Goal: Check status: Check status

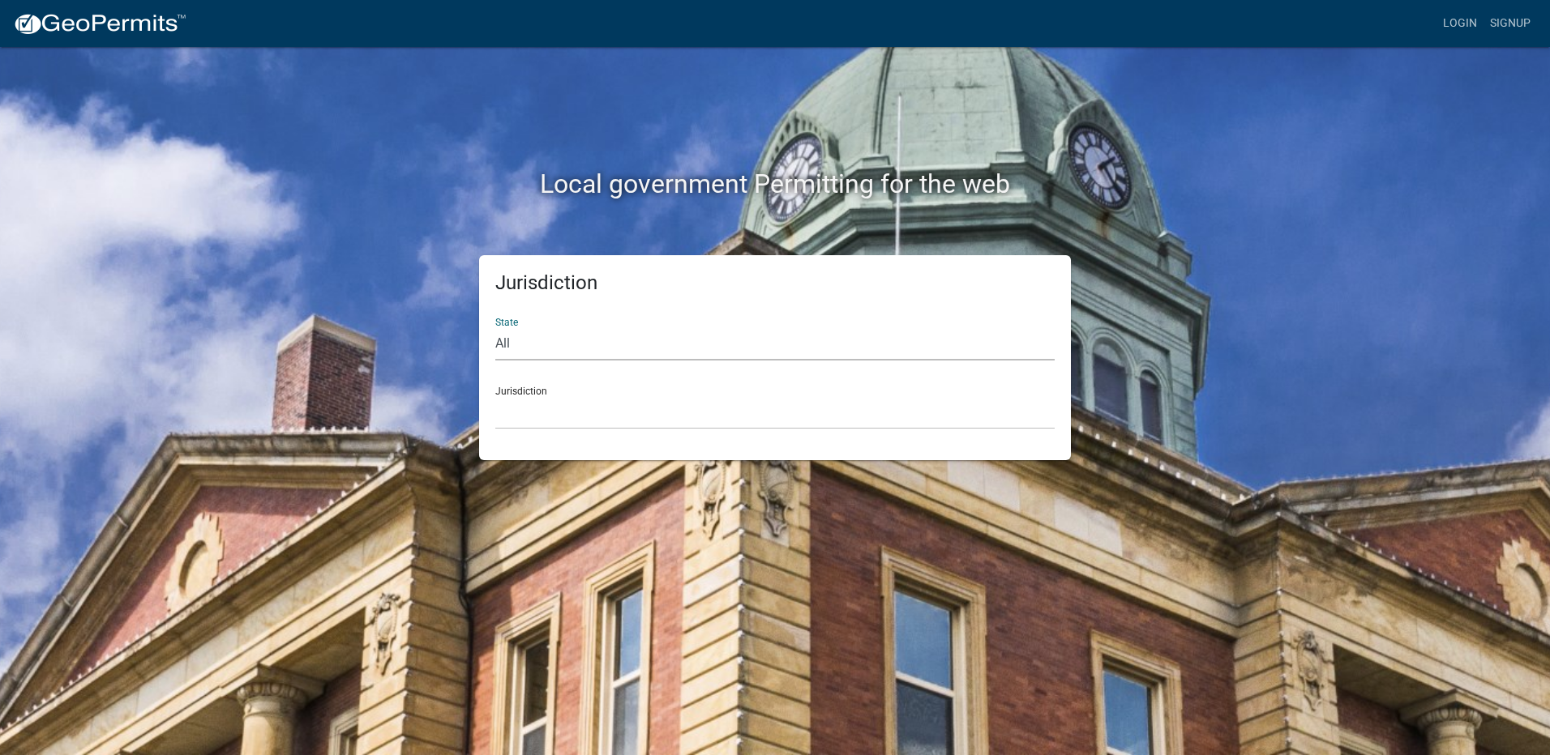
click at [543, 347] on select "All [US_STATE] [US_STATE] [US_STATE] [US_STATE] [US_STATE] [US_STATE] [US_STATE…" at bounding box center [774, 343] width 559 height 33
select select "[US_STATE]"
click at [495, 327] on select "All [US_STATE] [US_STATE] [US_STATE] [US_STATE] [US_STATE] [US_STATE] [US_STATE…" at bounding box center [774, 343] width 559 height 33
click at [528, 413] on select "[GEOGRAPHIC_DATA], [US_STATE] [GEOGRAPHIC_DATA], [US_STATE] [GEOGRAPHIC_DATA], …" at bounding box center [774, 412] width 559 height 33
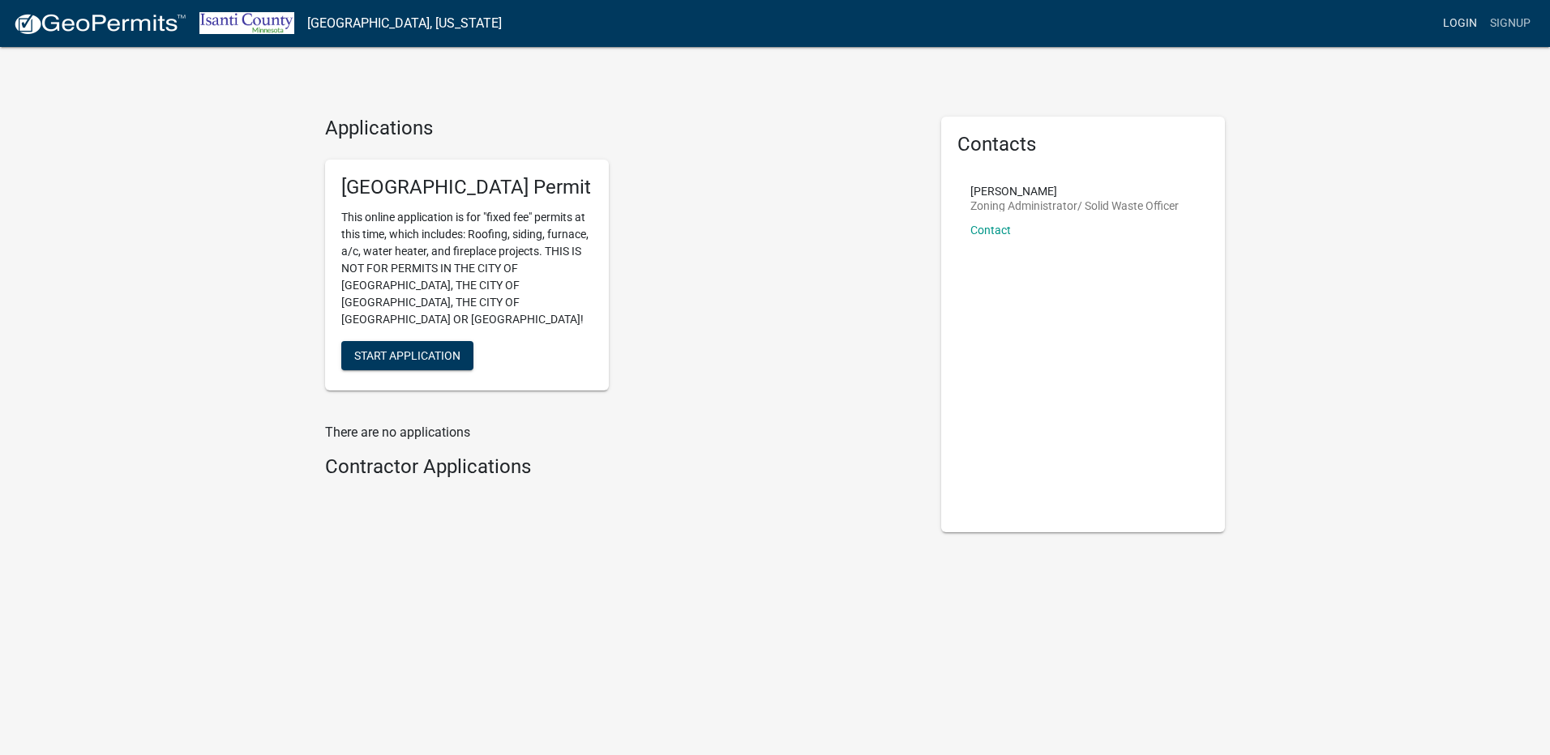
click at [1446, 25] on link "Login" at bounding box center [1459, 23] width 47 height 31
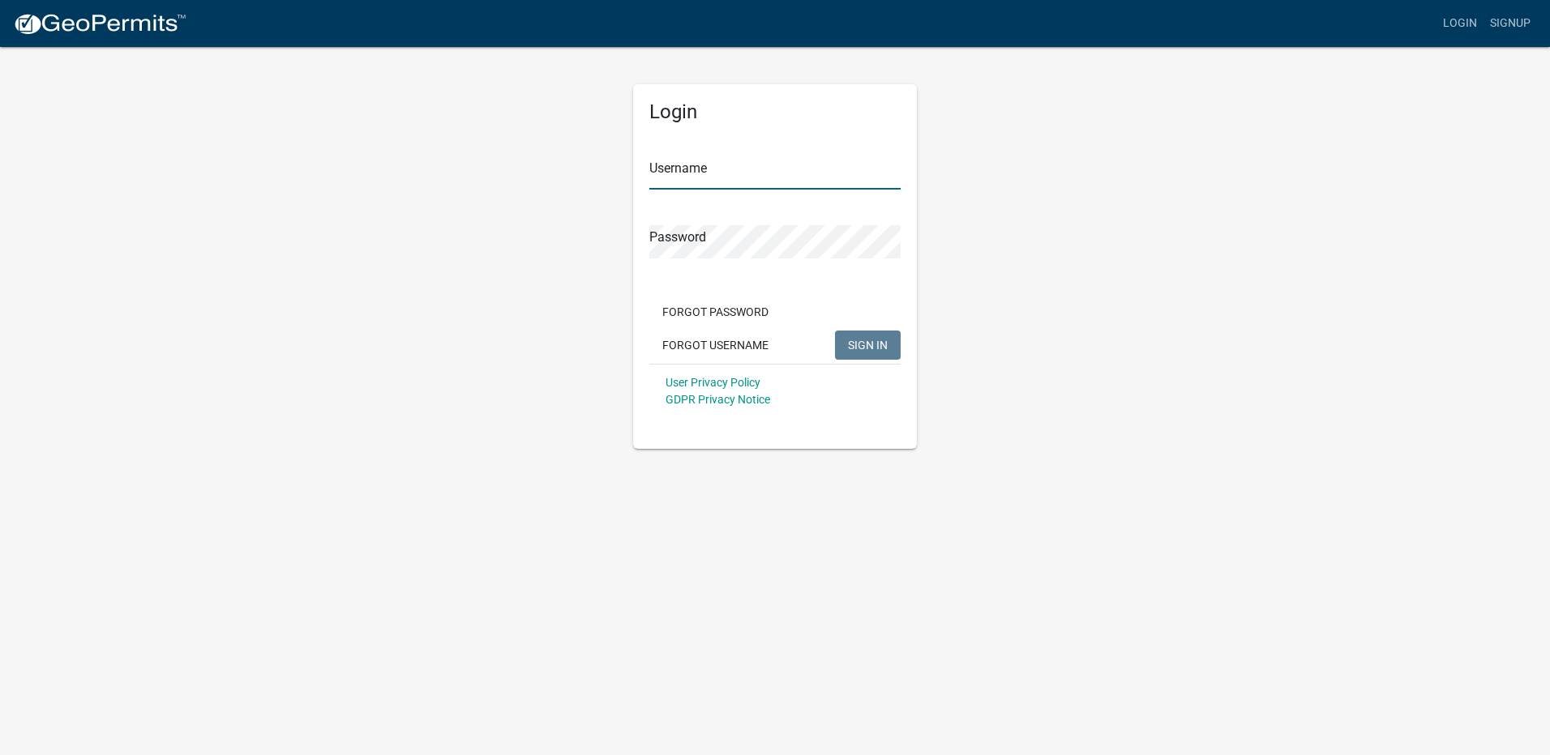
type input "[PERSON_NAME] 1"
click at [854, 342] on span "SIGN IN" at bounding box center [868, 344] width 40 height 13
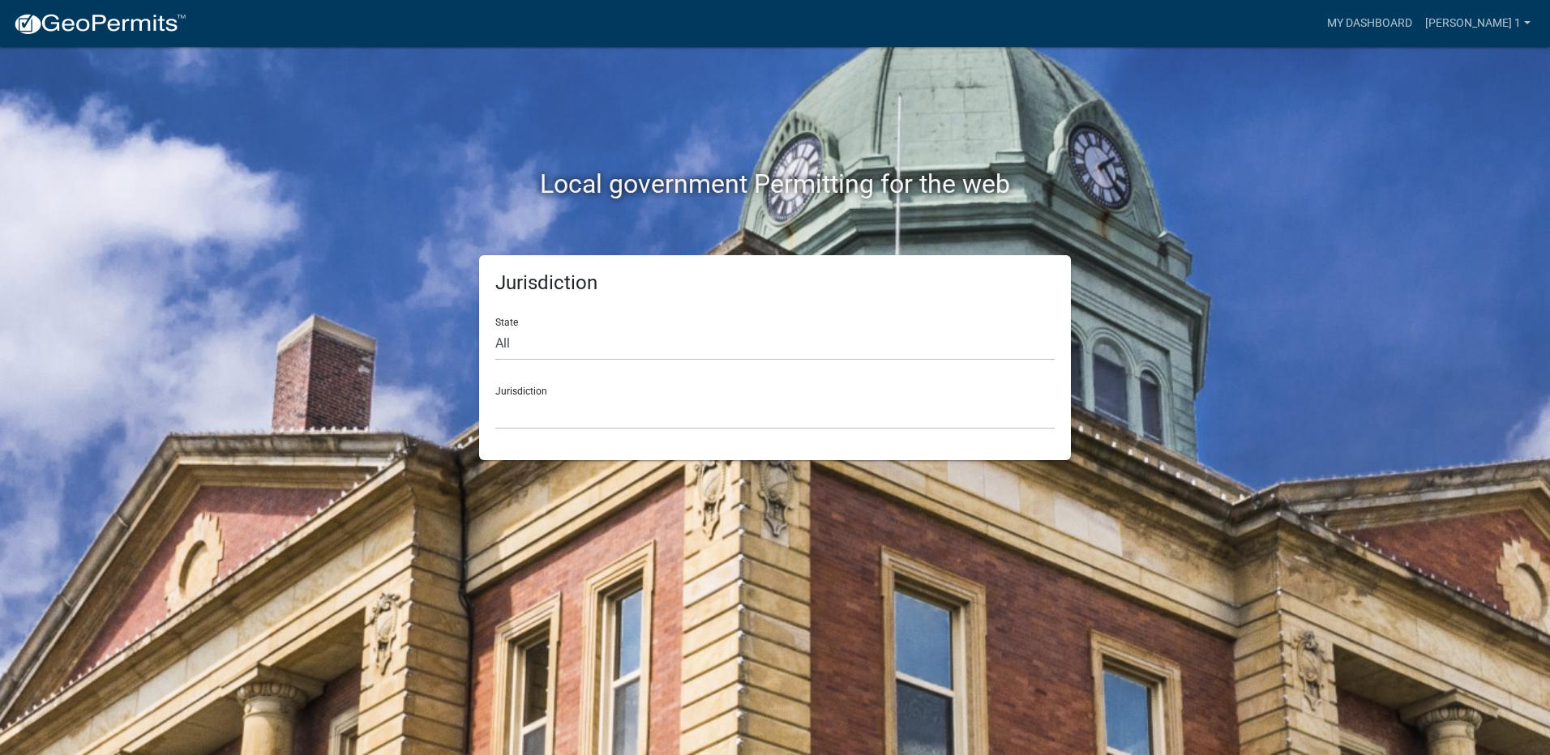
click at [566, 386] on div "Jurisdiction [GEOGRAPHIC_DATA], [US_STATE] [GEOGRAPHIC_DATA], [US_STATE][PERSON…" at bounding box center [774, 402] width 559 height 56
click at [566, 405] on select "[GEOGRAPHIC_DATA], [US_STATE] [GEOGRAPHIC_DATA], [US_STATE][PERSON_NAME][GEOGRA…" at bounding box center [774, 412] width 559 height 33
click at [1397, 200] on div "Local government Permitting for the web Jurisdiction State All [US_STATE] [US_S…" at bounding box center [775, 377] width 1550 height 755
click at [1320, 27] on link "My Dashboard" at bounding box center [1369, 23] width 98 height 31
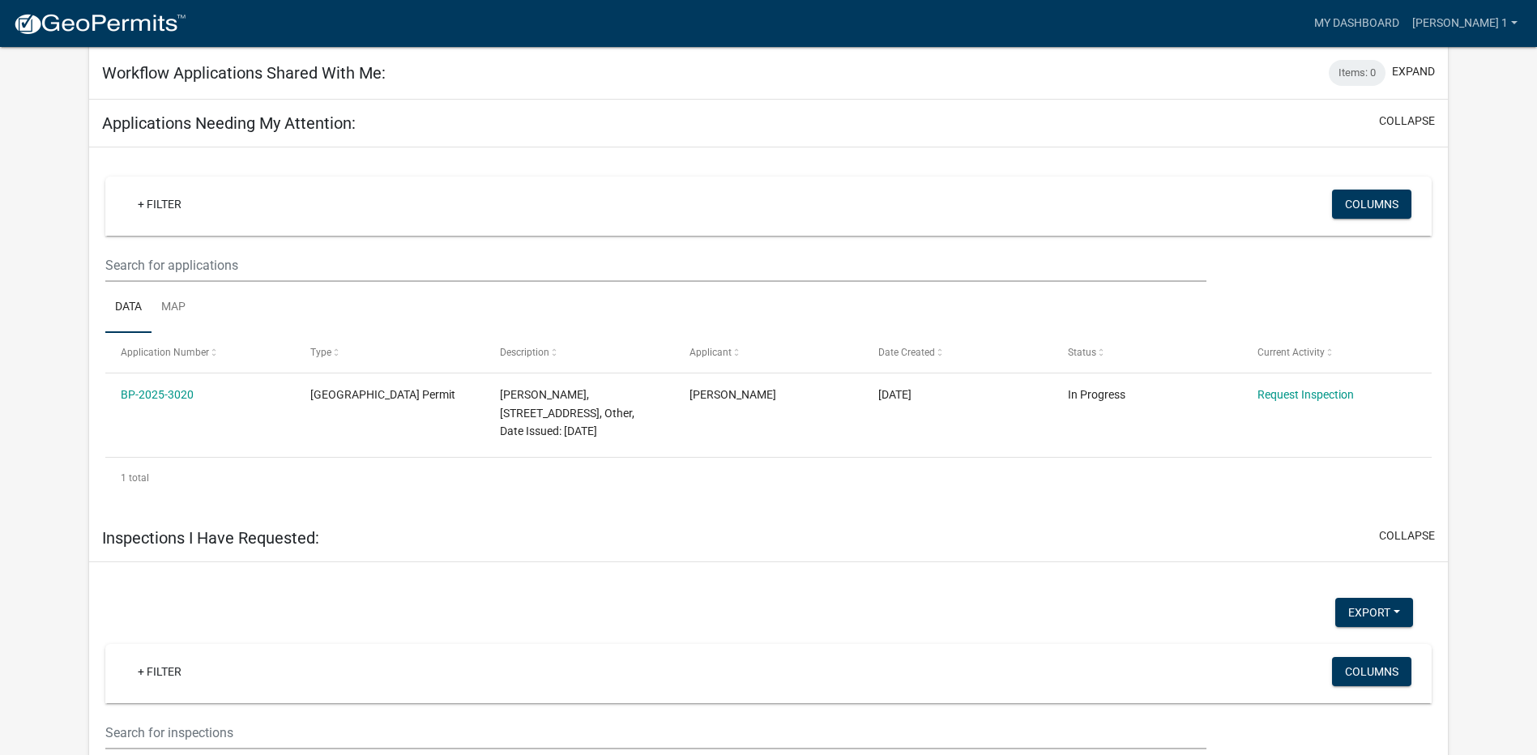
scroll to position [648, 0]
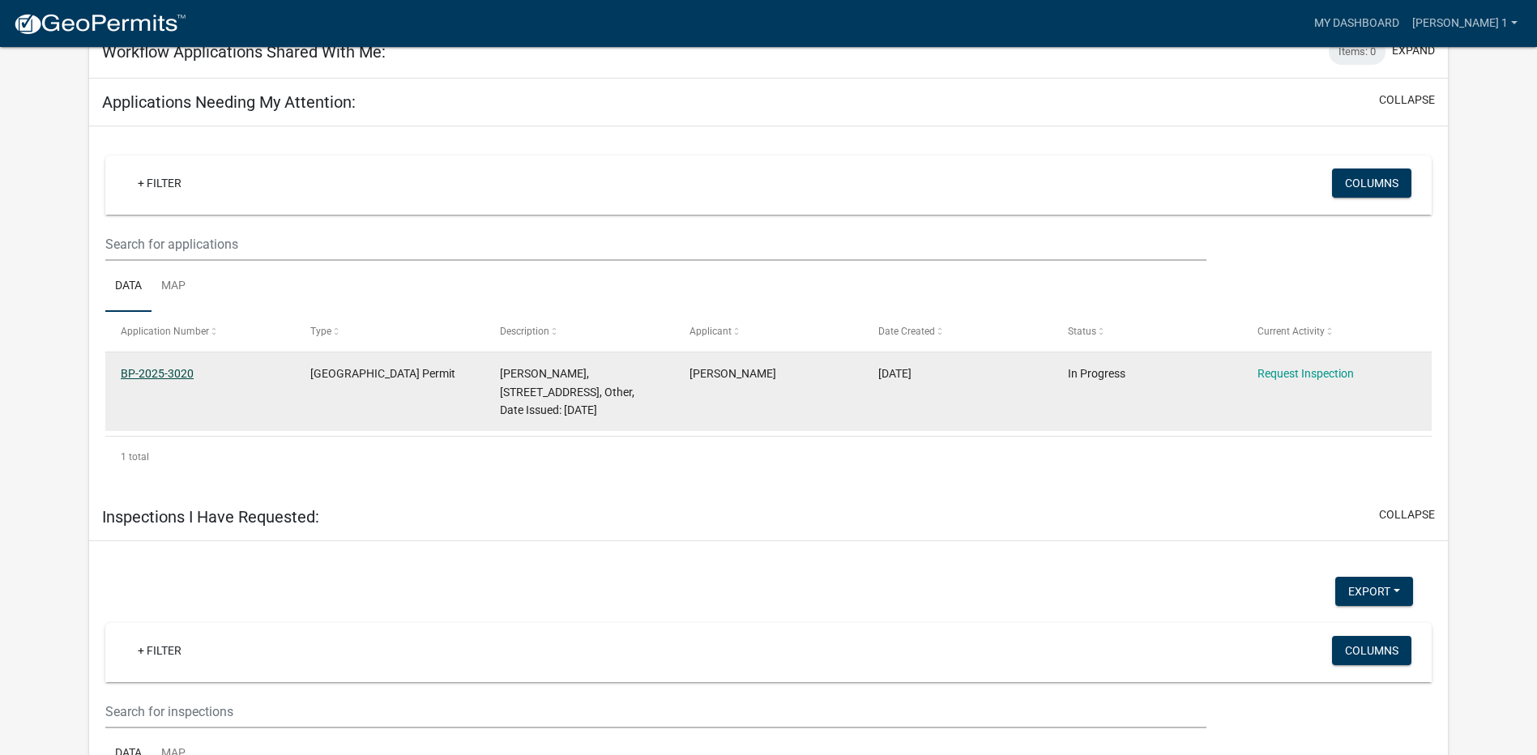
click at [186, 368] on link "BP-2025-3020" at bounding box center [157, 373] width 73 height 13
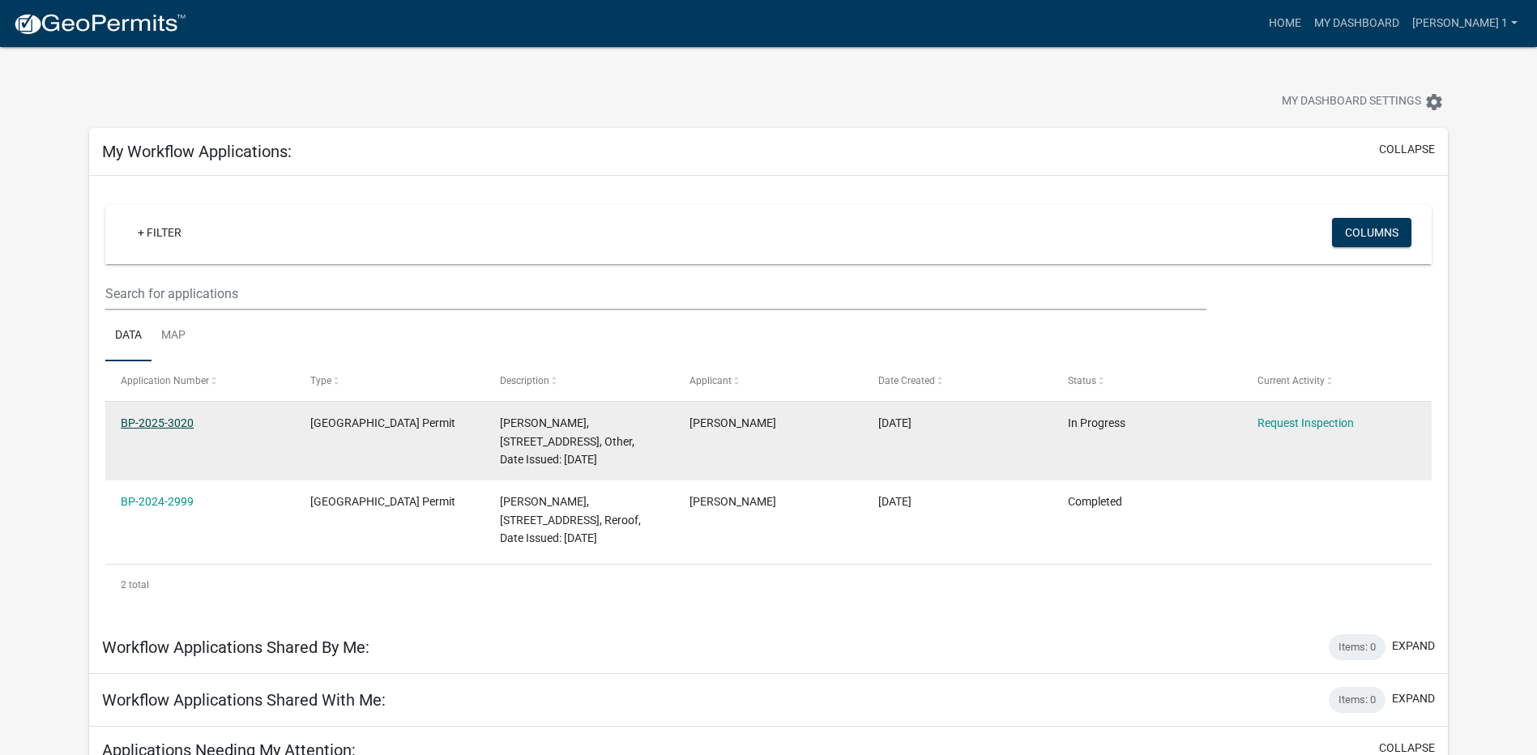
click at [172, 422] on link "BP-2025-3020" at bounding box center [157, 423] width 73 height 13
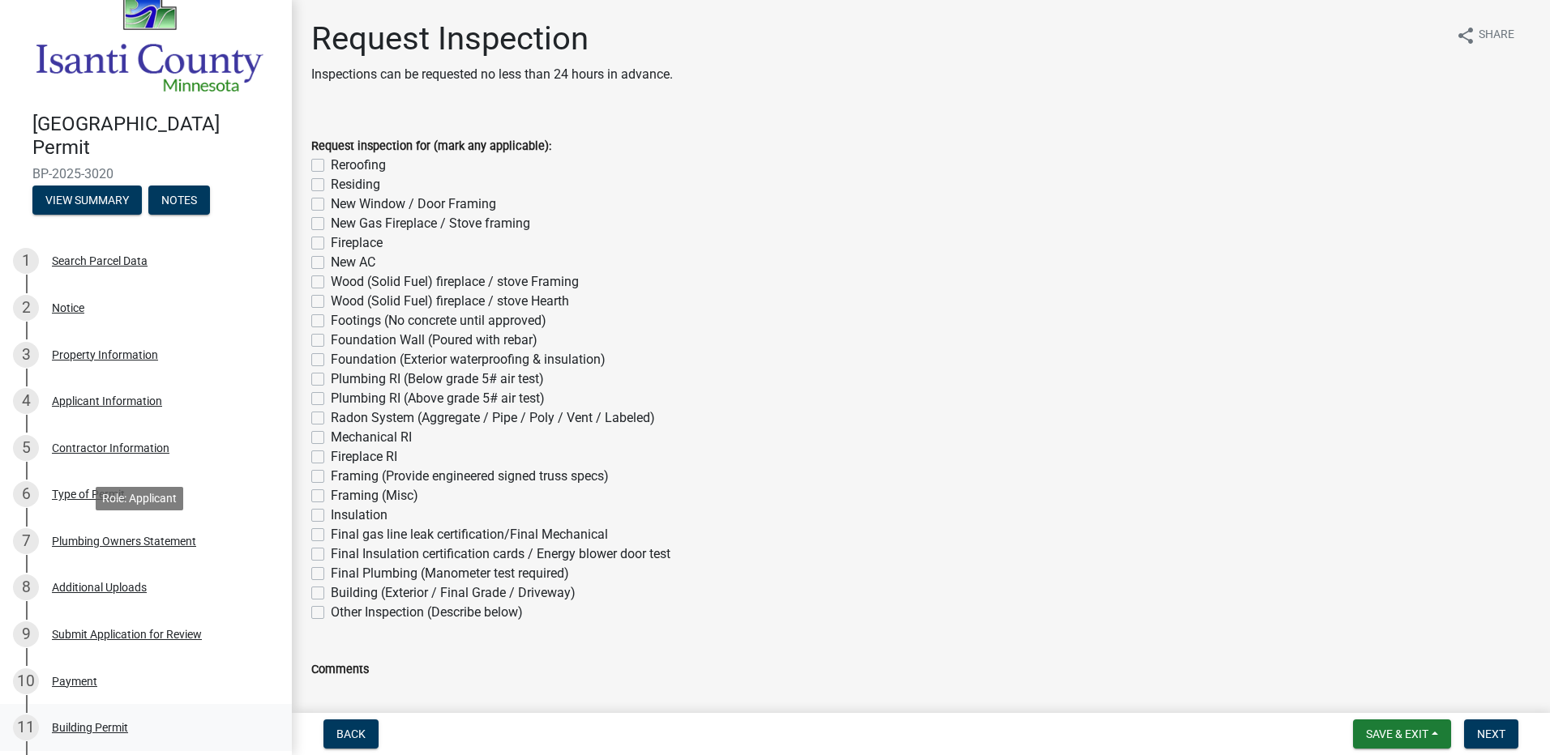
scroll to position [26, 0]
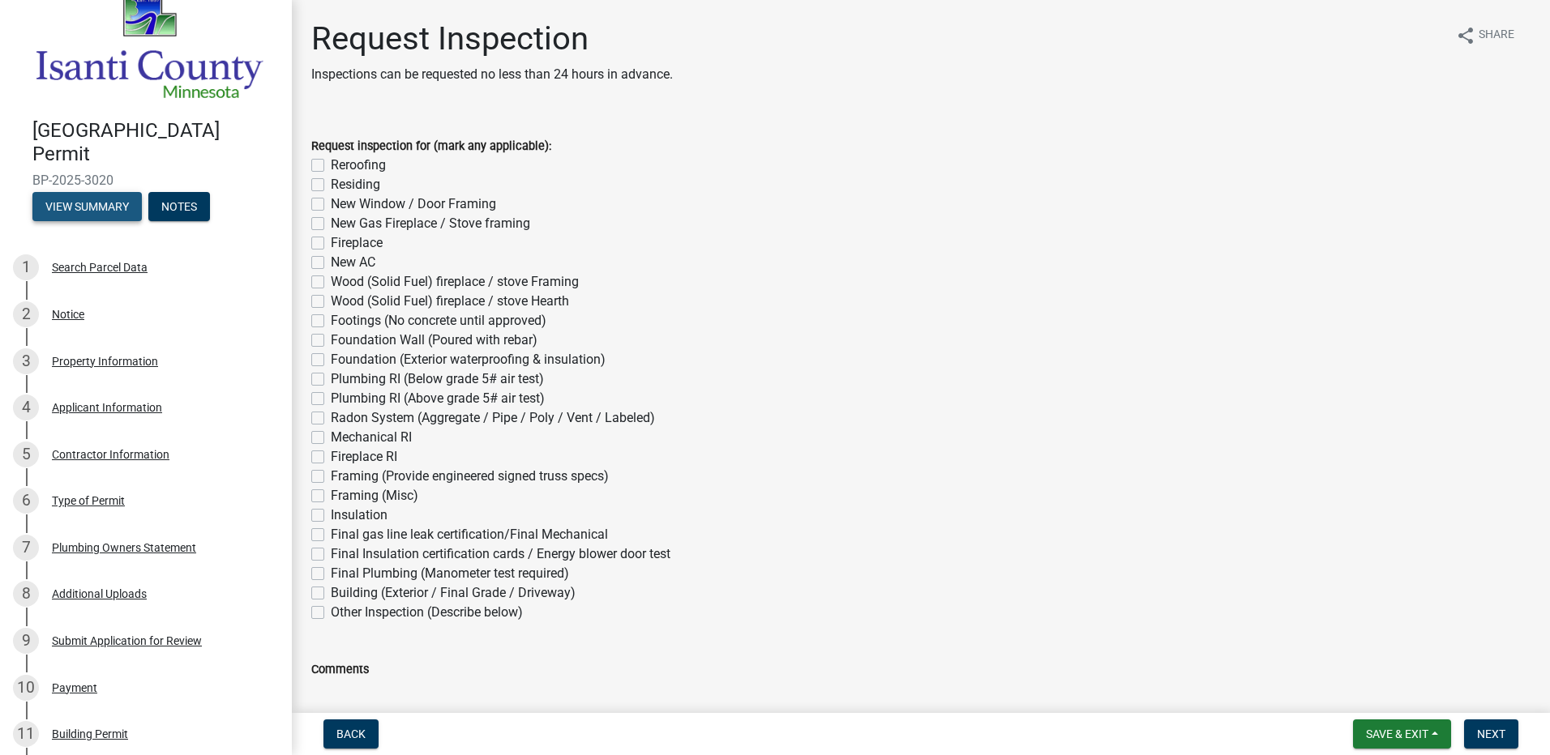
click at [115, 196] on button "View Summary" at bounding box center [86, 206] width 109 height 29
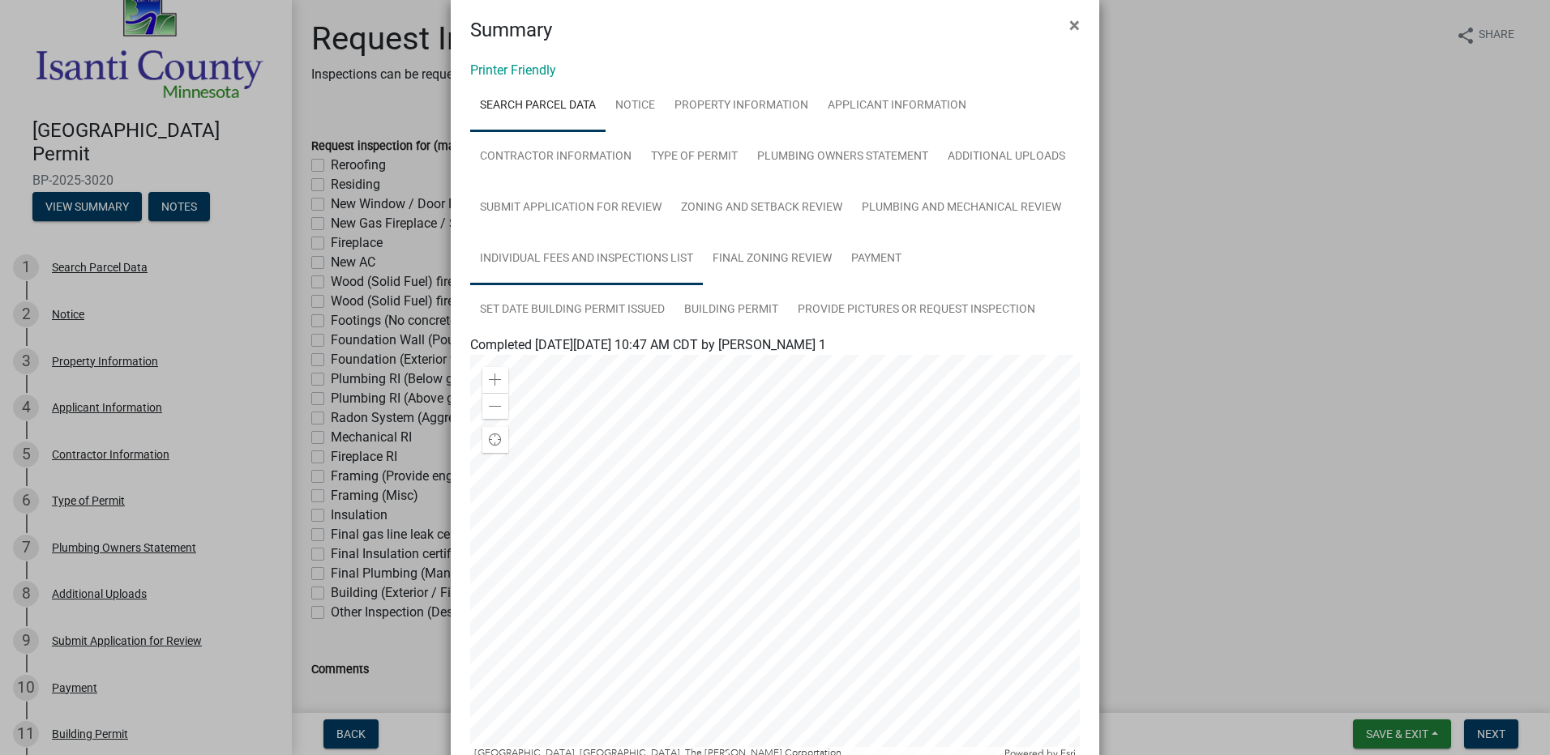
scroll to position [0, 0]
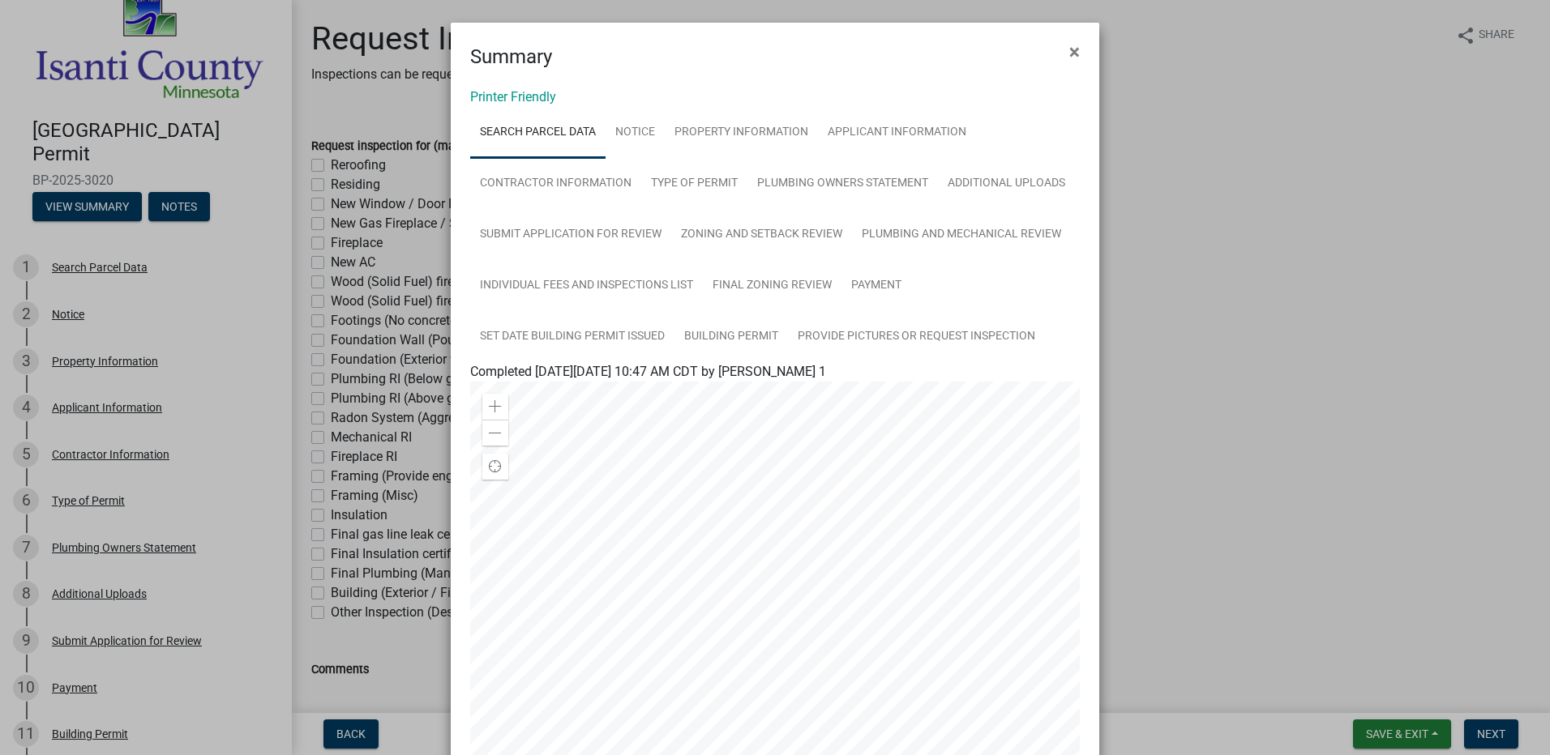
click at [173, 199] on ngb-modal-window "Summary × Printer Friendly Search Parcel Data Notice Property Information Appli…" at bounding box center [775, 377] width 1550 height 755
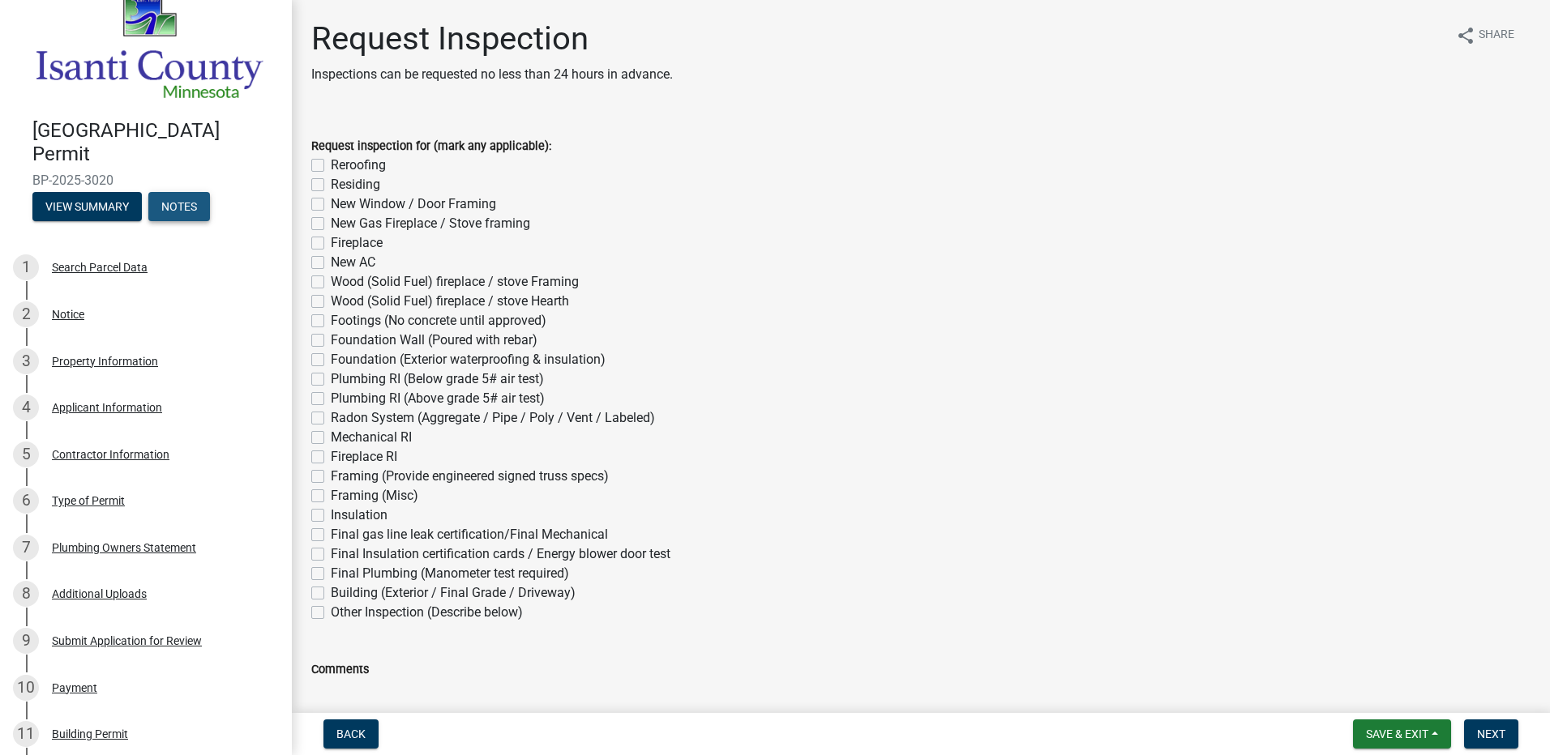
click at [187, 199] on button "Notes" at bounding box center [179, 206] width 62 height 29
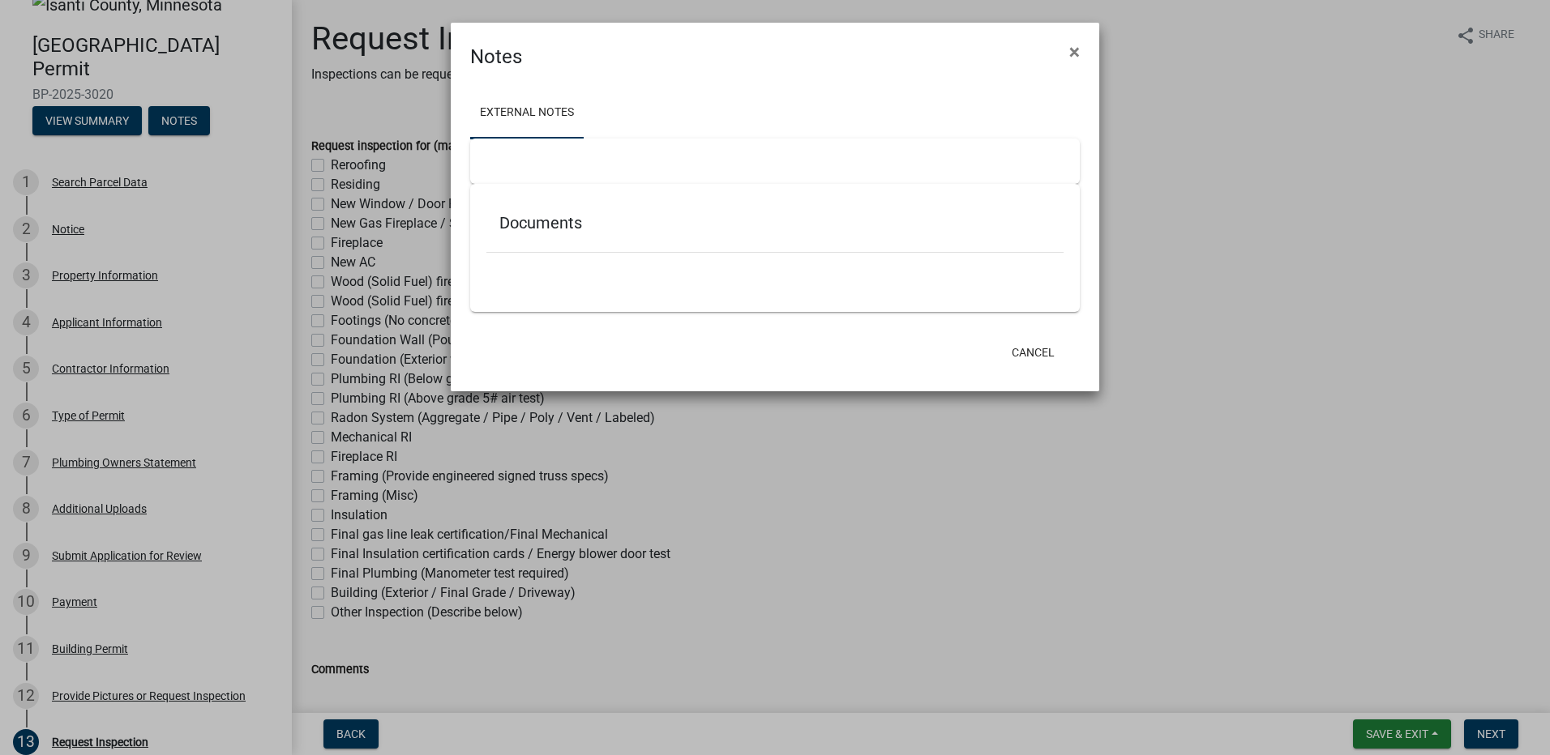
click at [103, 117] on ngb-modal-window "Notes × External Notes Documents Cancel" at bounding box center [775, 377] width 1550 height 755
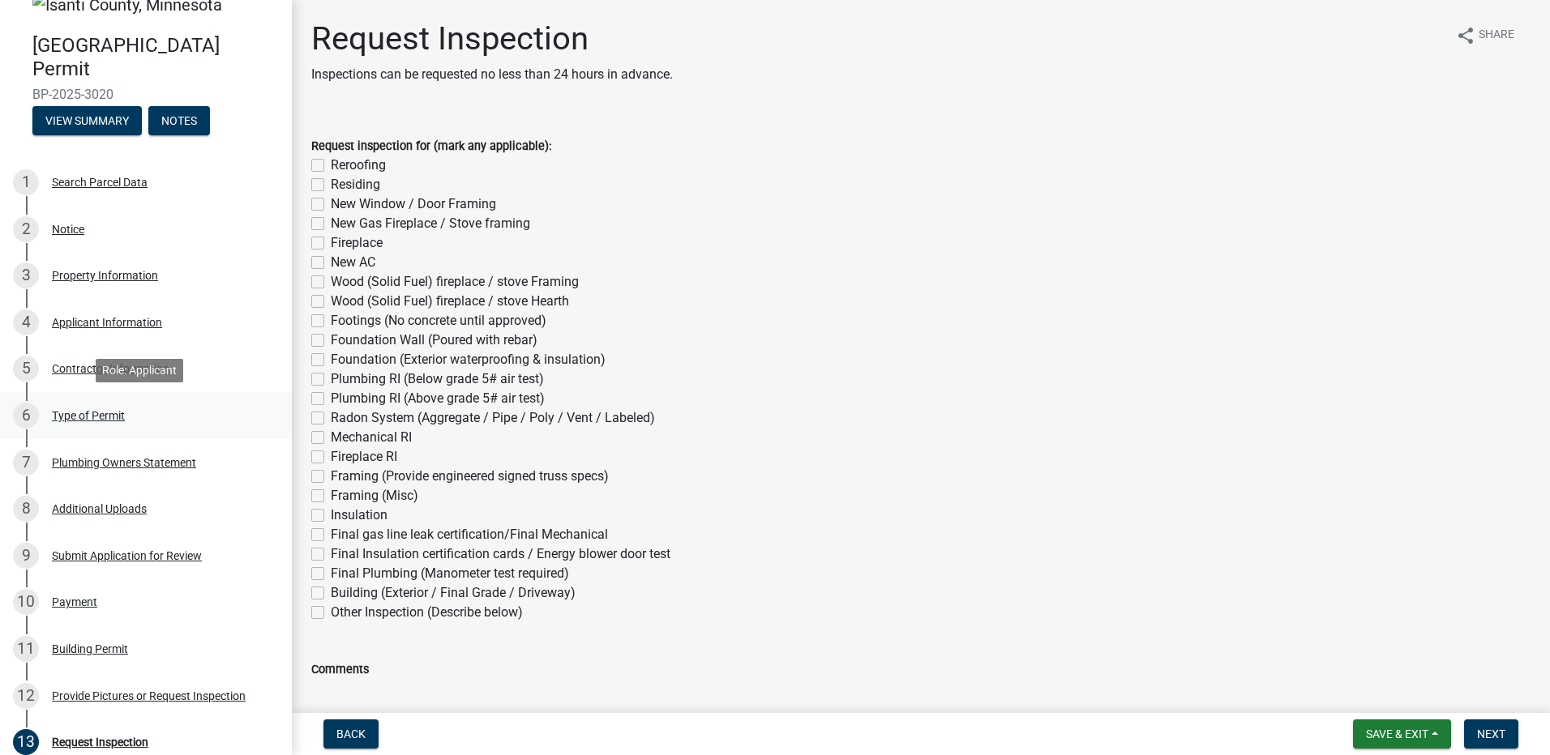
click at [105, 417] on div "Type of Permit" at bounding box center [88, 415] width 73 height 11
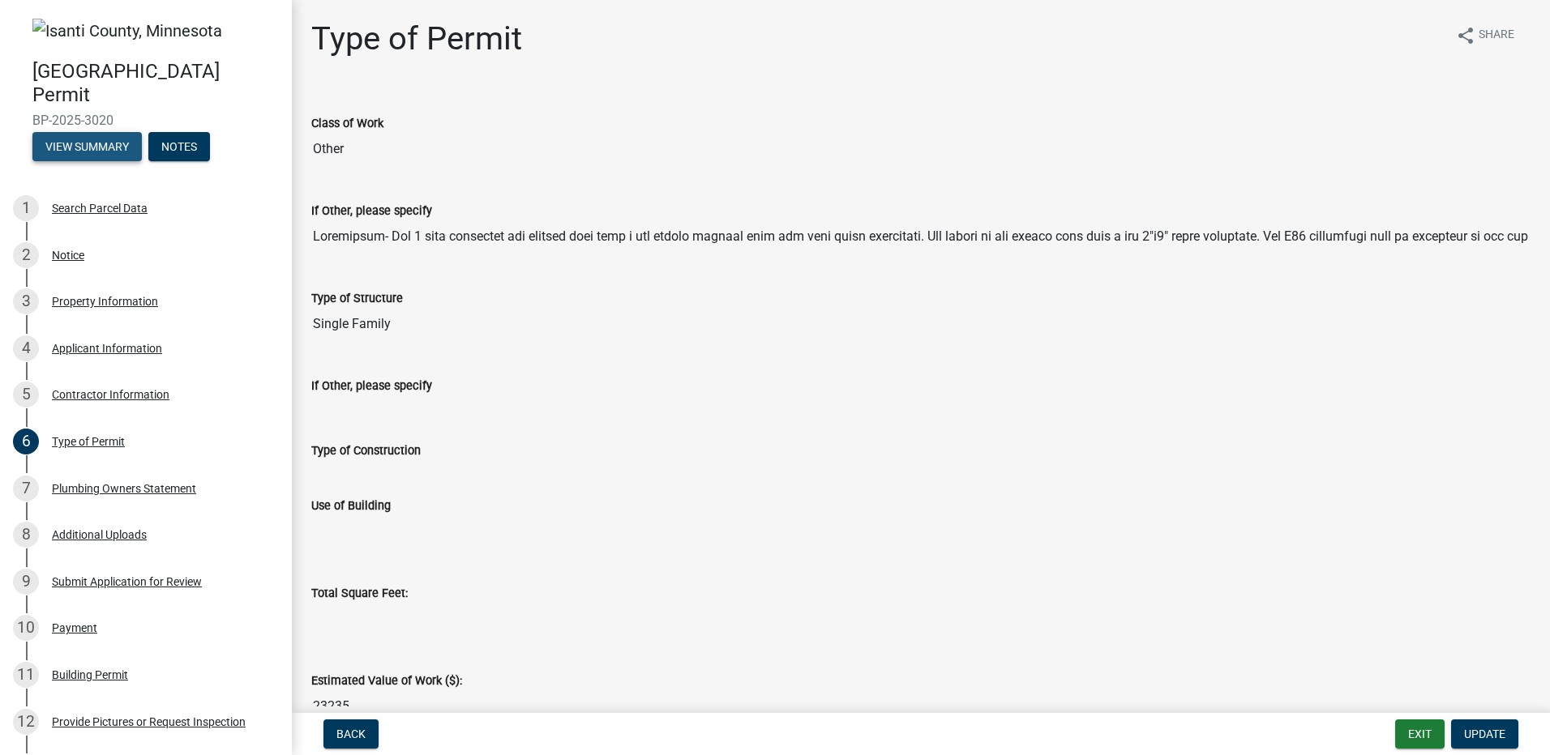
click at [75, 140] on button "View Summary" at bounding box center [86, 146] width 109 height 29
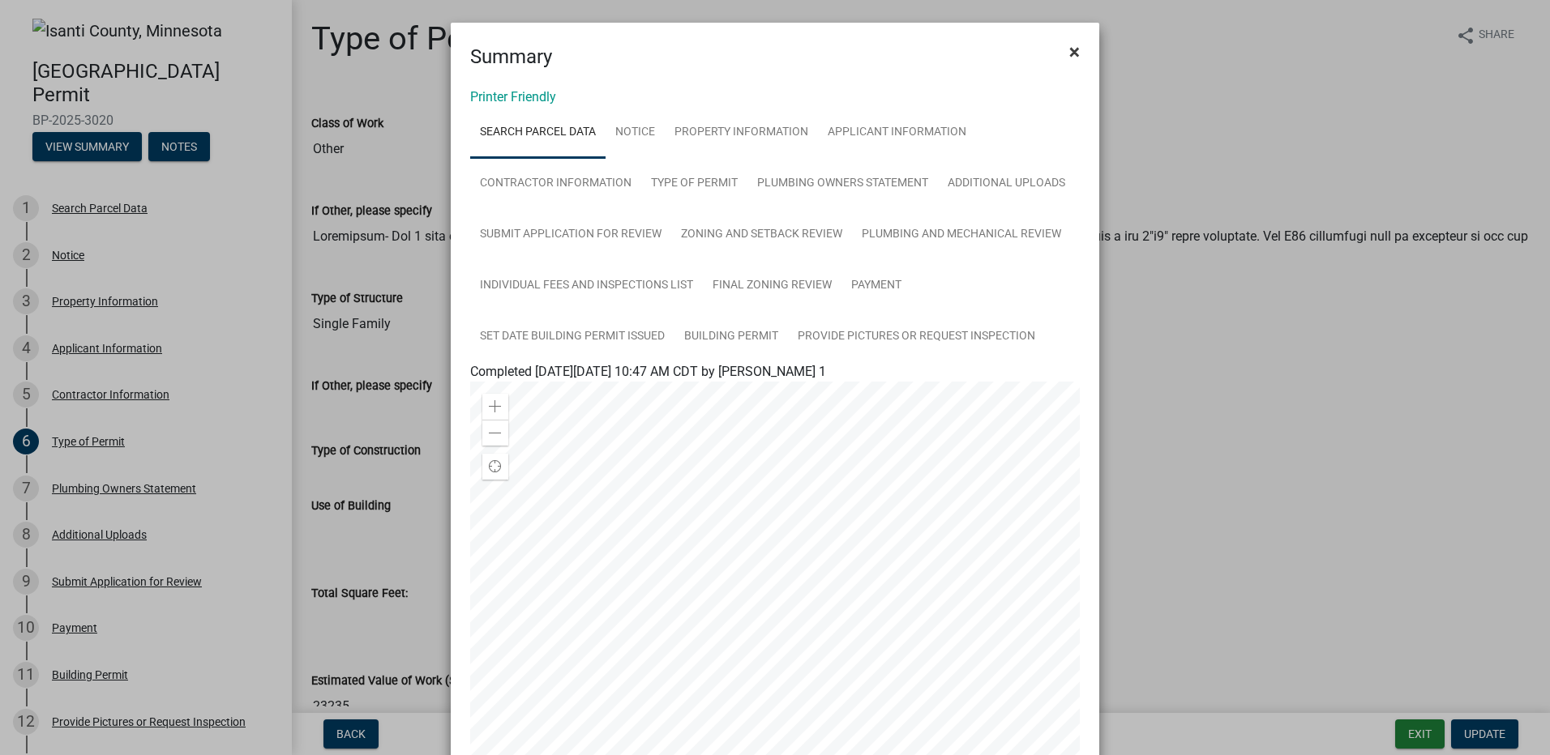
click at [1074, 53] on button "×" at bounding box center [1074, 51] width 36 height 45
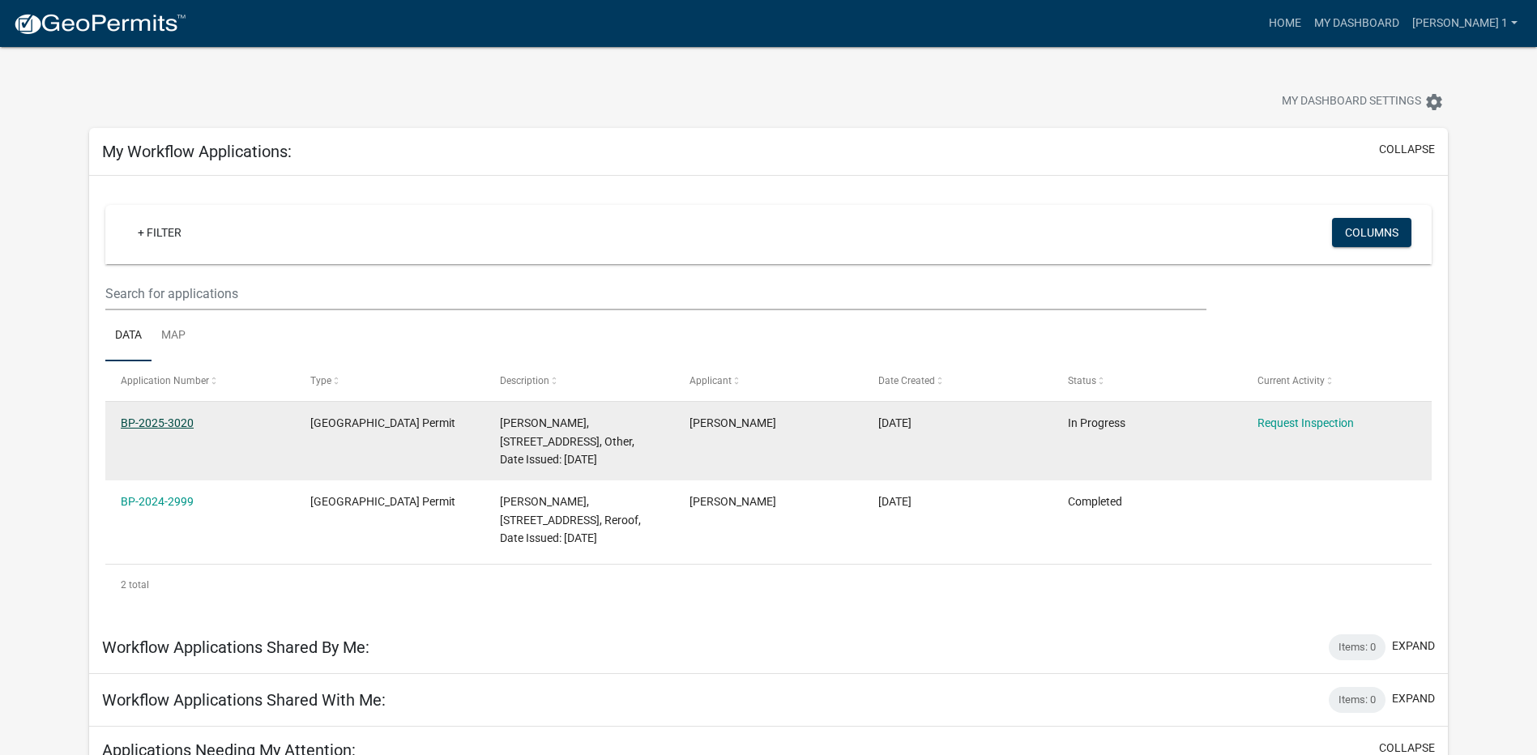
click at [159, 417] on link "BP-2025-3020" at bounding box center [157, 423] width 73 height 13
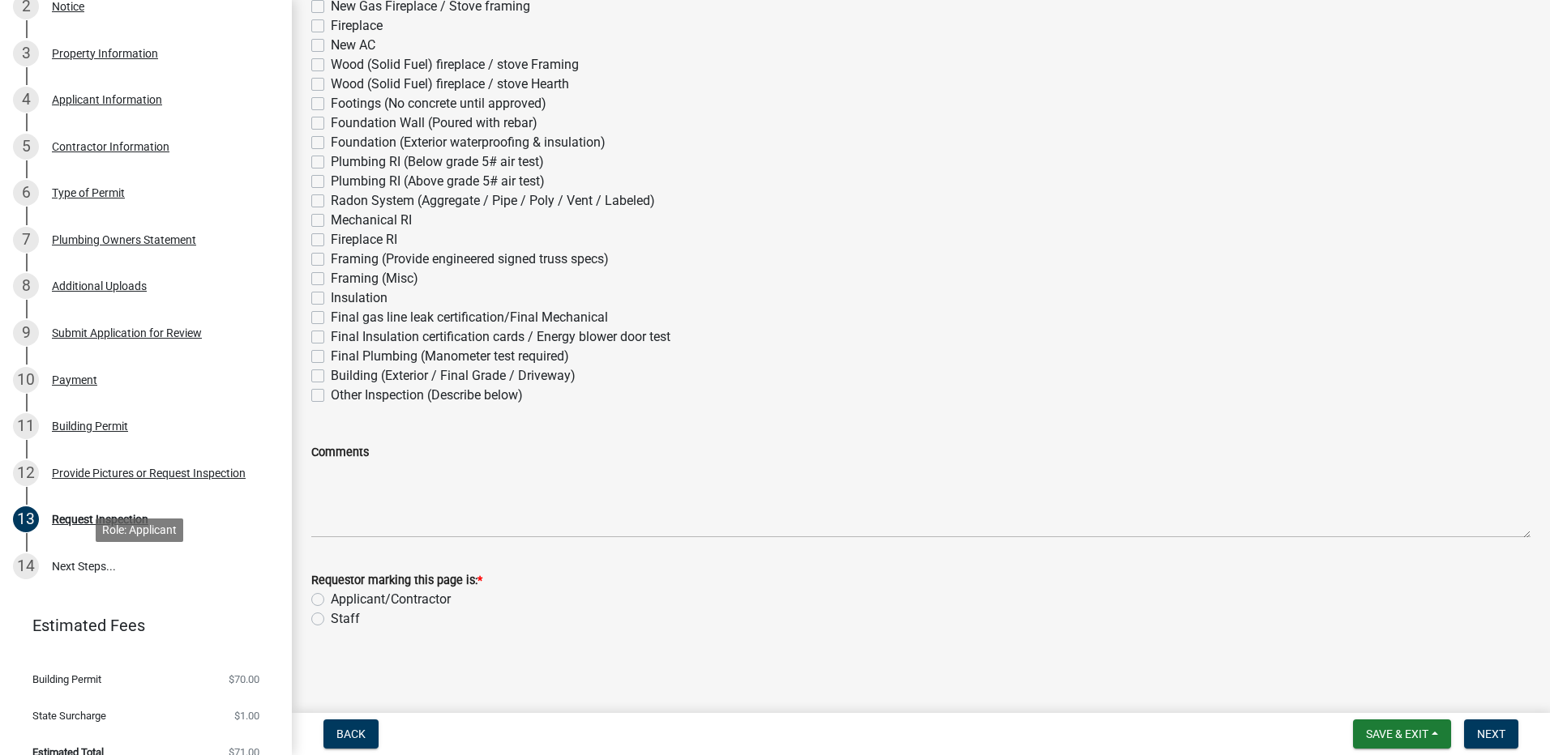
scroll to position [350, 0]
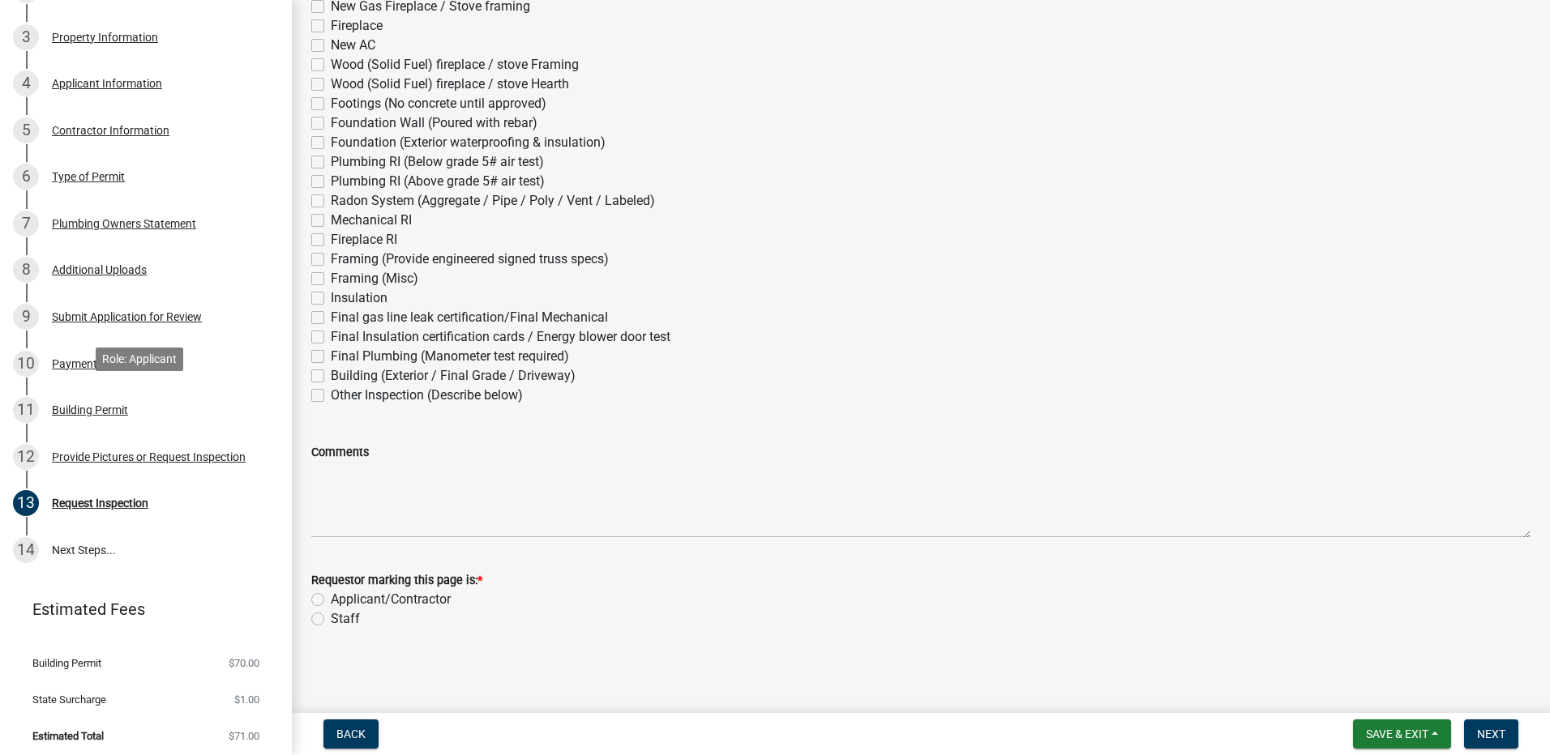
click at [108, 408] on div "Building Permit" at bounding box center [90, 409] width 76 height 11
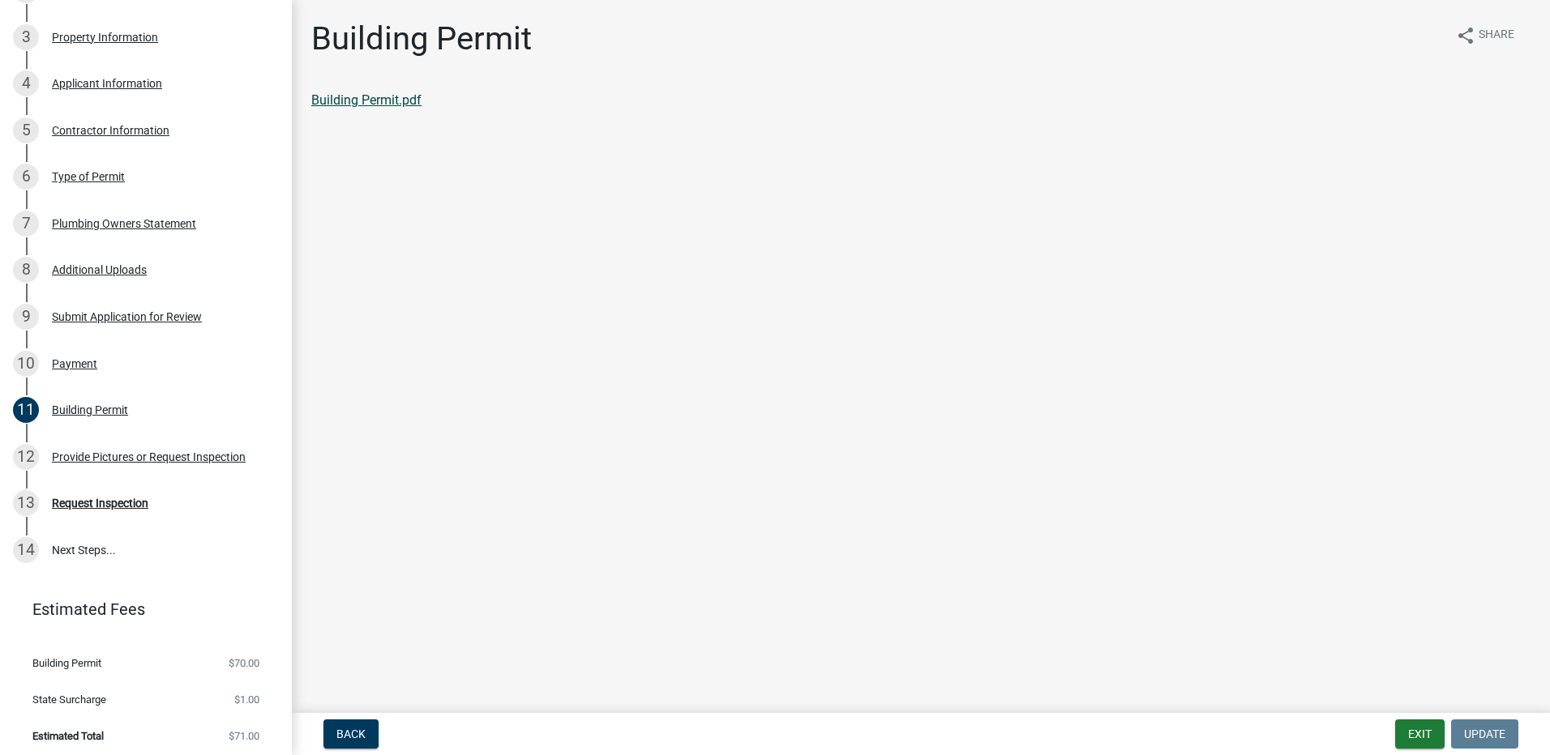
click at [410, 100] on link "Building Permit.pdf" at bounding box center [366, 99] width 110 height 15
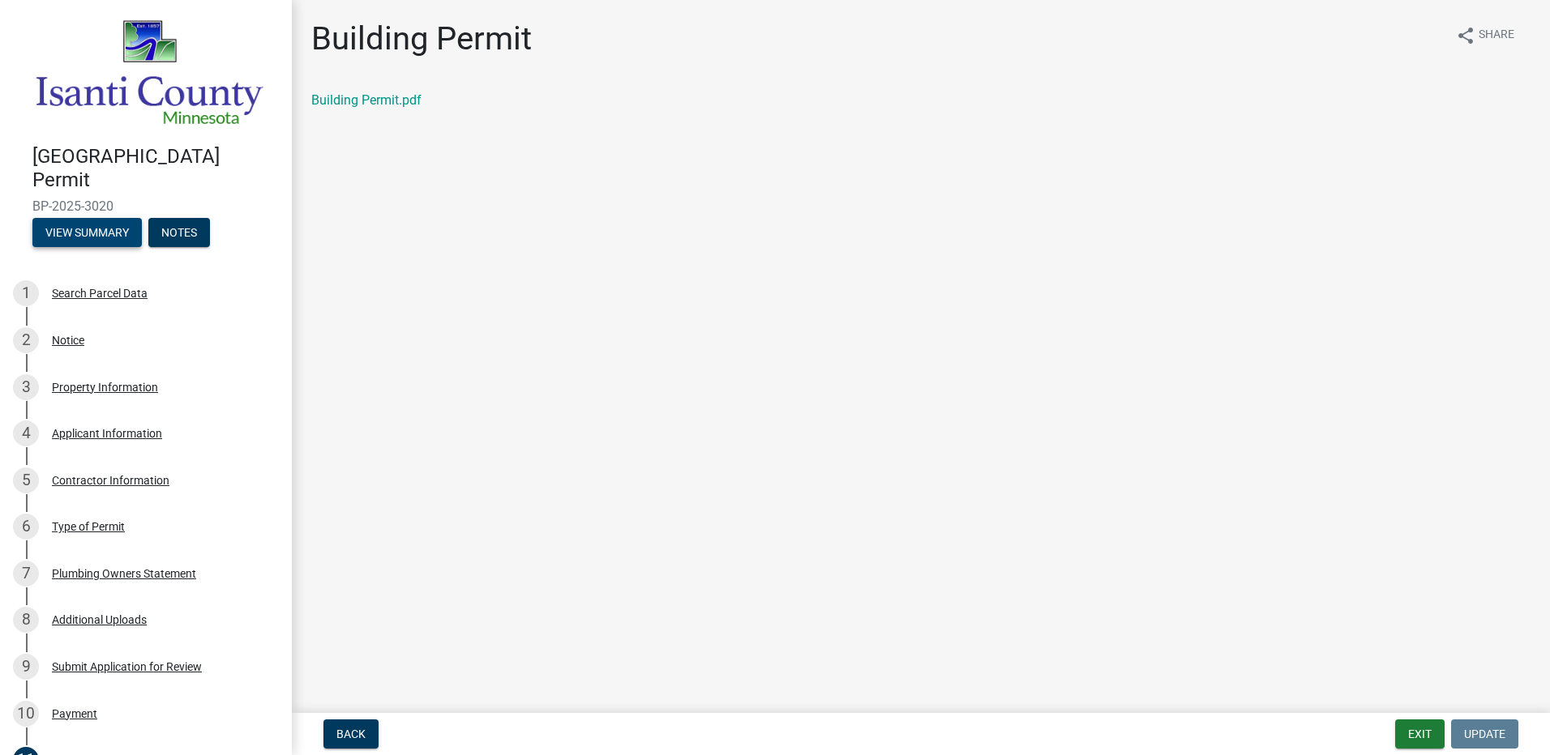
click at [105, 236] on button "View Summary" at bounding box center [86, 232] width 109 height 29
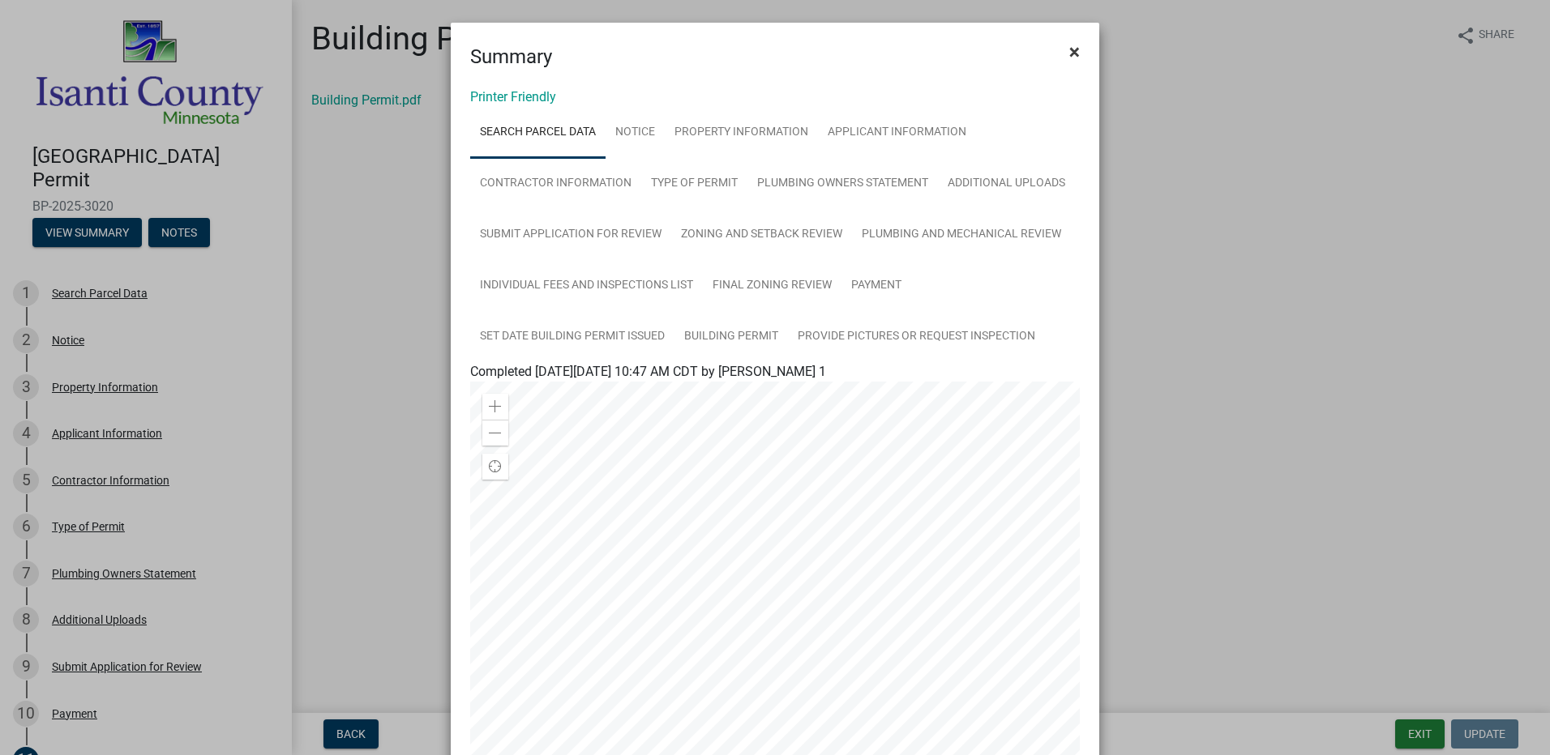
click at [1071, 47] on span "×" at bounding box center [1074, 52] width 11 height 23
